Goal: Task Accomplishment & Management: Manage account settings

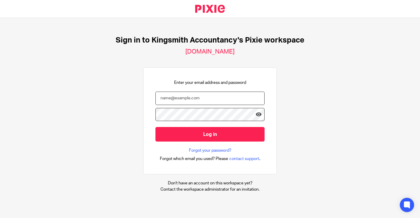
type input "[EMAIL_ADDRESS][DOMAIN_NAME]"
click at [210, 134] on input "Log in" at bounding box center [210, 134] width 109 height 15
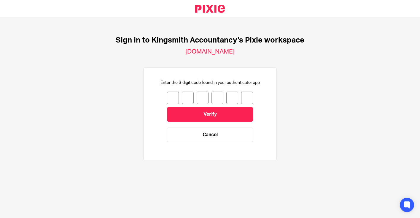
click at [171, 96] on input "number" at bounding box center [173, 97] width 12 height 12
type input "1"
type input "9"
type input "8"
type input "7"
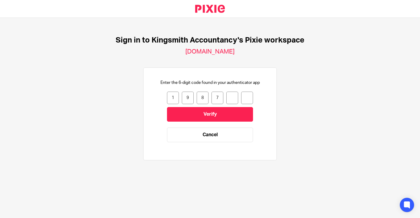
type input "5"
type input "9"
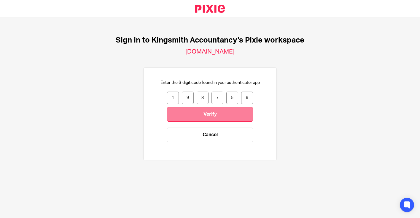
click at [219, 112] on input "Verify" at bounding box center [210, 114] width 86 height 15
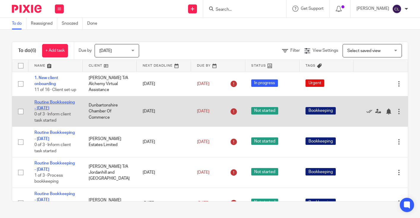
click at [39, 104] on link "Routine Bookkeeping - November 2024" at bounding box center [54, 105] width 40 height 10
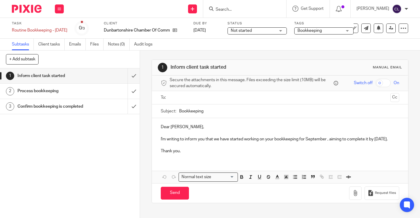
click at [327, 140] on p "I'm writing to inform you that we have started working on your bookkeeping for …" at bounding box center [280, 139] width 238 height 6
click at [381, 139] on p "I'm writing to inform you that we have started working on your bookkeeping for …" at bounding box center [280, 139] width 238 height 6
click at [23, 6] on img at bounding box center [27, 9] width 30 height 8
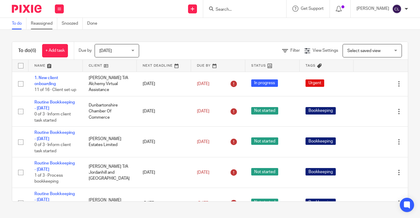
click at [49, 26] on link "Reassigned" at bounding box center [44, 24] width 26 height 12
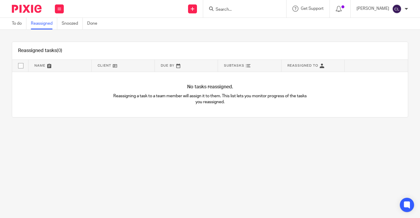
scroll to position [0, 0]
click at [351, 9] on div at bounding box center [340, 9] width 21 height 18
click at [342, 8] on icon at bounding box center [339, 9] width 6 height 6
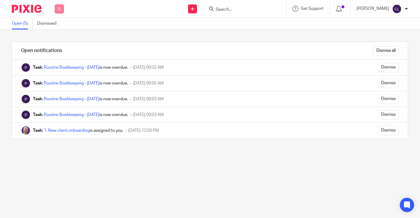
click at [61, 11] on button at bounding box center [59, 8] width 9 height 9
click at [55, 45] on link "Clients" at bounding box center [57, 45] width 13 height 4
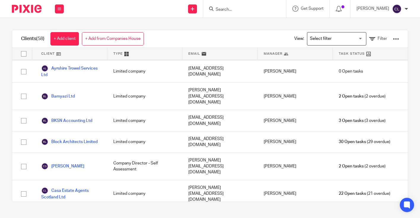
scroll to position [120, 0]
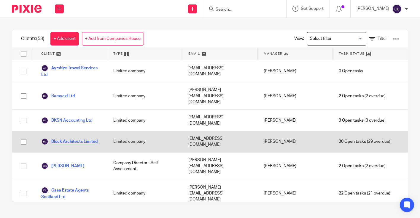
click at [71, 138] on link "Block Architects Limited" at bounding box center [69, 141] width 56 height 7
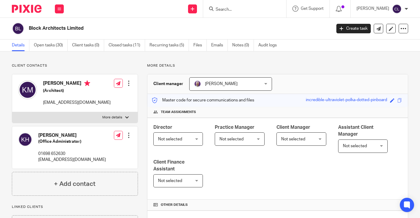
scroll to position [6, 0]
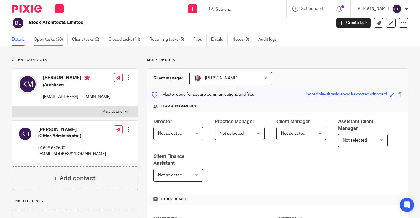
click at [45, 39] on link "Open tasks (30)" at bounding box center [51, 40] width 34 height 12
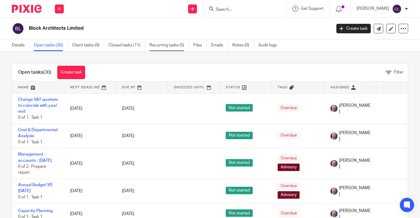
click at [165, 42] on link "Recurring tasks (5)" at bounding box center [169, 45] width 39 height 12
